Goal: Transaction & Acquisition: Purchase product/service

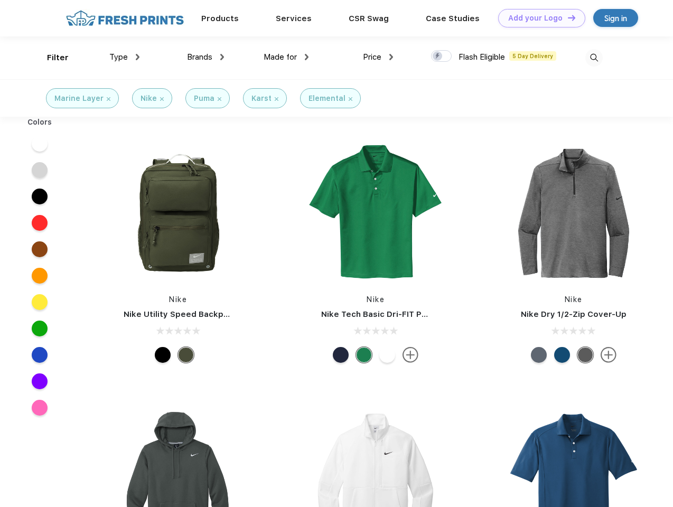
click at [538, 18] on link "Add your Logo Design Tool" at bounding box center [541, 18] width 87 height 18
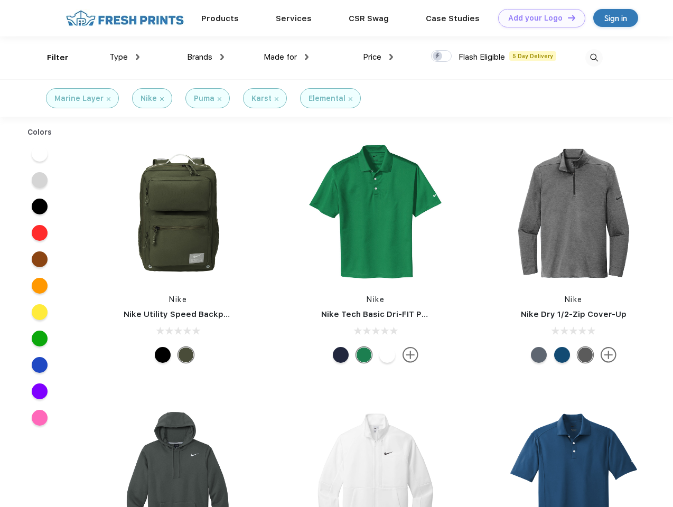
click at [51, 58] on div "Filter" at bounding box center [58, 58] width 22 height 12
click at [125, 57] on span "Type" at bounding box center [118, 57] width 18 height 10
click at [205, 57] on span "Brands" at bounding box center [199, 57] width 25 height 10
click at [286, 57] on span "Made for" at bounding box center [280, 57] width 33 height 10
click at [378, 57] on span "Price" at bounding box center [372, 57] width 18 height 10
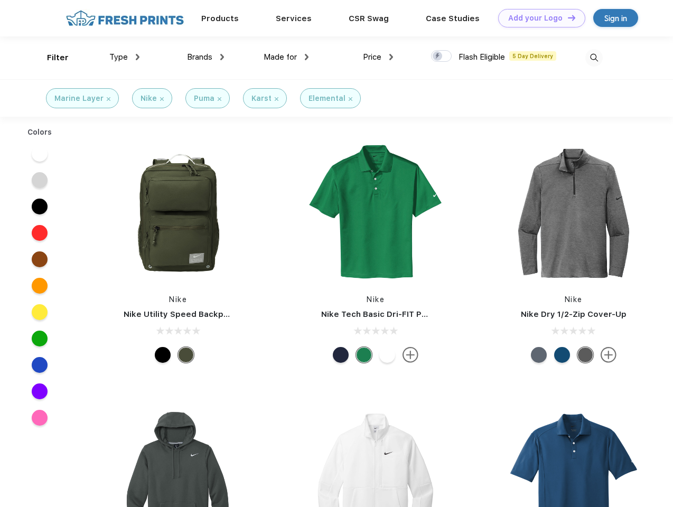
click at [441, 57] on div at bounding box center [441, 56] width 21 height 12
click at [438, 57] on input "checkbox" at bounding box center [434, 53] width 7 height 7
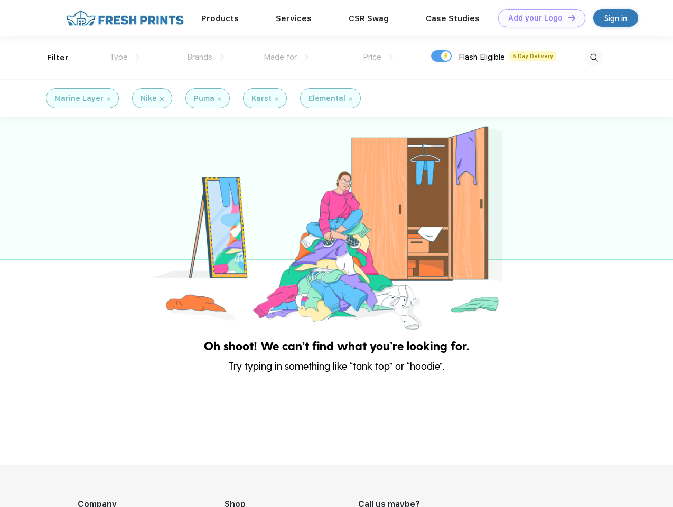
click at [594, 58] on img at bounding box center [593, 57] width 17 height 17
click at [40, 144] on div at bounding box center [336, 224] width 673 height 215
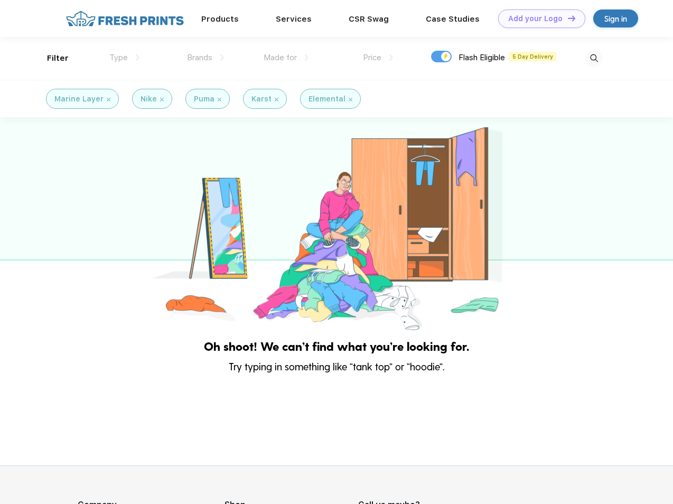
click at [40, 170] on div at bounding box center [336, 224] width 673 height 215
